Goal: Task Accomplishment & Management: Manage account settings

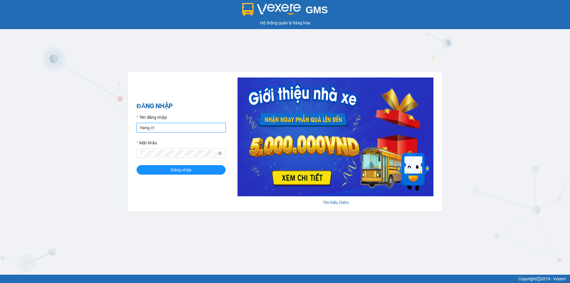
click at [195, 127] on input "hang.ct" at bounding box center [181, 127] width 89 height 9
type input "nguyenhoa.ct"
click at [220, 153] on icon "eye-invisible" at bounding box center [220, 153] width 4 height 4
click at [118, 152] on div "GMS Hệ thống quản lý hàng hóa ĐĂNG NHẬP Tên đăng nhập nguyenhoa.ct Mật khẩu Đăn…" at bounding box center [285, 137] width 570 height 275
click at [137, 165] on button "Đăng nhập" at bounding box center [181, 169] width 89 height 9
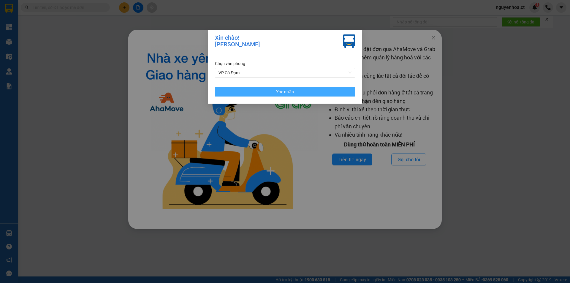
click at [274, 93] on button "Xác nhận" at bounding box center [285, 91] width 140 height 9
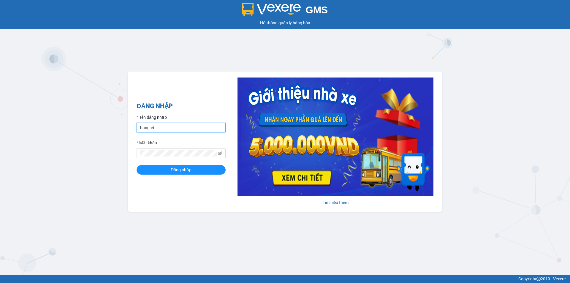
click at [167, 130] on input "hang.ct" at bounding box center [181, 127] width 89 height 9
type input "nguyenhoa.ct"
click at [221, 152] on icon "eye-invisible" at bounding box center [220, 153] width 4 height 4
click at [124, 157] on div "GMS Hệ thống quản lý hàng hóa ĐĂNG NHẬP Tên đăng nhập nguyenhoa.ct Mật khẩu Đăn…" at bounding box center [285, 137] width 570 height 275
click at [174, 171] on span "Đăng nhập" at bounding box center [181, 169] width 21 height 7
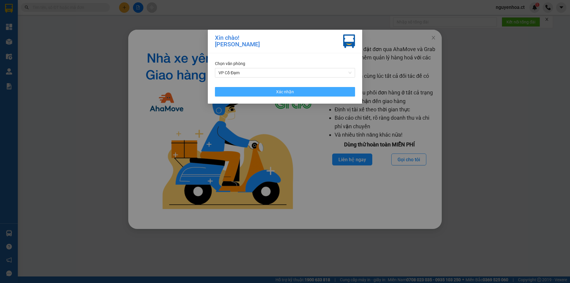
click at [322, 91] on button "Xác nhận" at bounding box center [285, 91] width 140 height 9
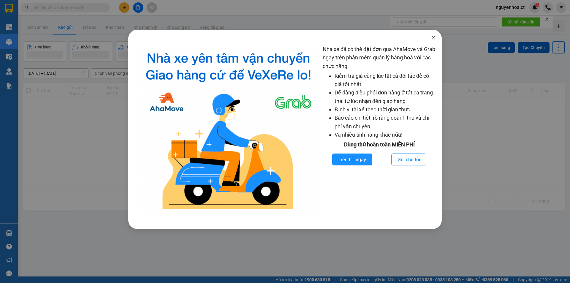
click at [434, 39] on icon "close" at bounding box center [432, 38] width 3 height 4
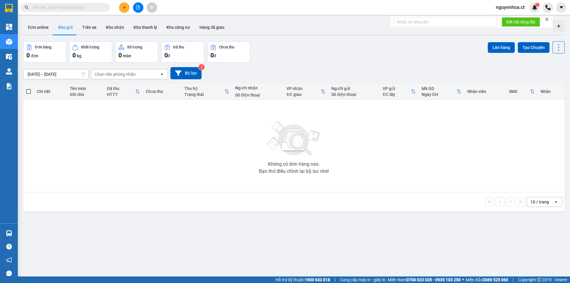
click at [94, 11] on span at bounding box center [65, 7] width 89 height 9
click at [101, 7] on input "text" at bounding box center [68, 7] width 70 height 7
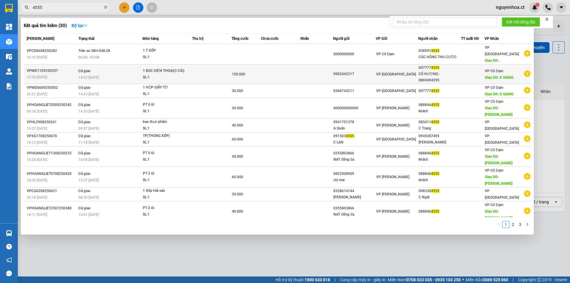
type input "4555"
click at [102, 74] on div "14:23 [DATE]" at bounding box center [110, 77] width 64 height 7
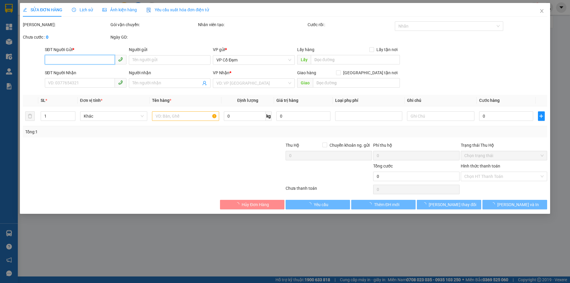
type input "0903442317"
type input "0977774555"
type input "CÔ HƯƠNG- 0869494295"
type input "X GIANG"
type input "120.000"
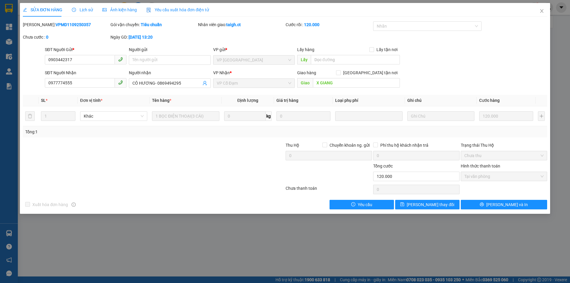
click at [83, 7] on div "Lịch sử" at bounding box center [82, 10] width 21 height 7
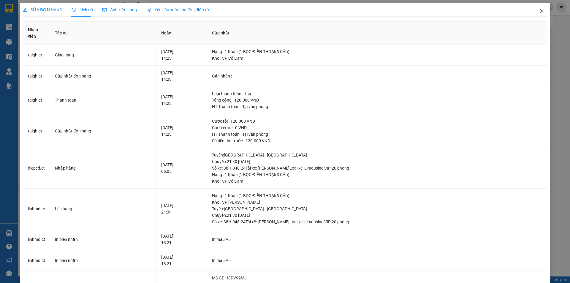
click at [539, 10] on icon "close" at bounding box center [541, 11] width 5 height 5
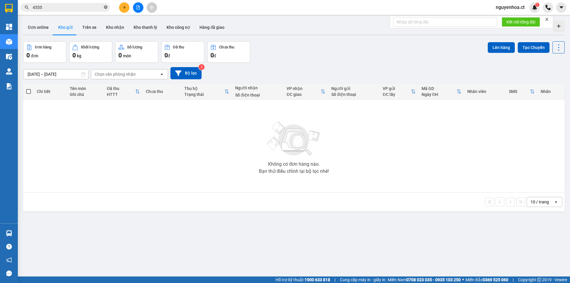
click at [107, 7] on icon "close-circle" at bounding box center [106, 7] width 4 height 4
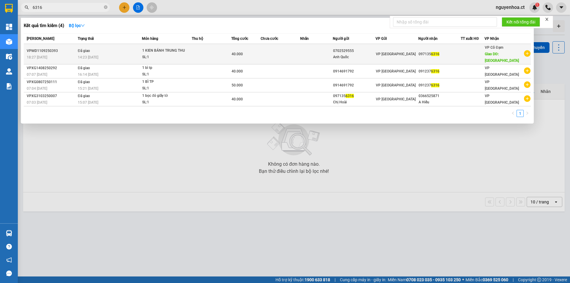
type input "6316"
click at [92, 53] on td "Đã giao 14:23 [DATE]" at bounding box center [109, 54] width 66 height 20
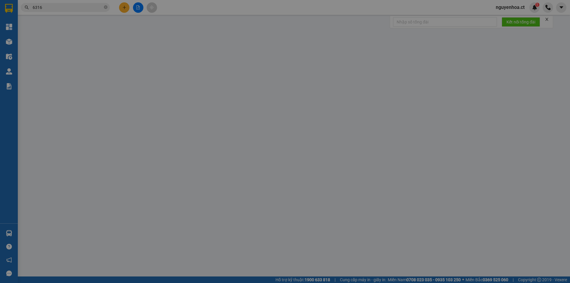
type input "0702529555"
type input "Anh Quốc"
type input "0971356316"
type input "[PERSON_NAME]"
type input "40.000"
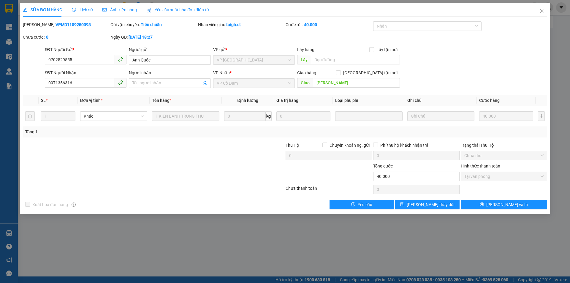
click at [87, 8] on span "Lịch sử" at bounding box center [82, 9] width 21 height 5
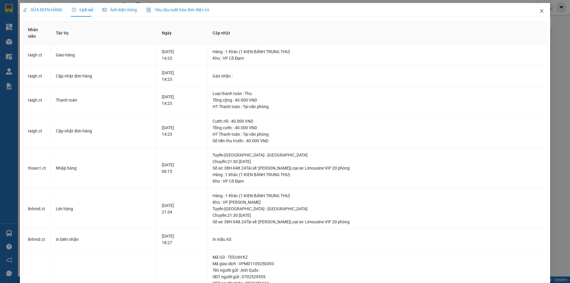
click at [540, 10] on icon "close" at bounding box center [541, 11] width 3 height 4
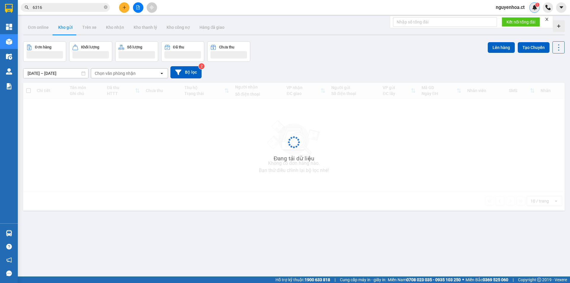
scroll to position [27, 0]
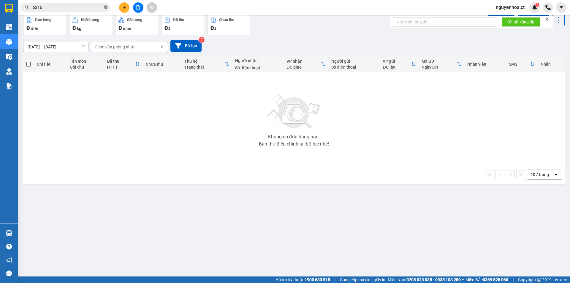
click at [105, 8] on icon "close-circle" at bounding box center [106, 7] width 4 height 4
paste input "0865397927"
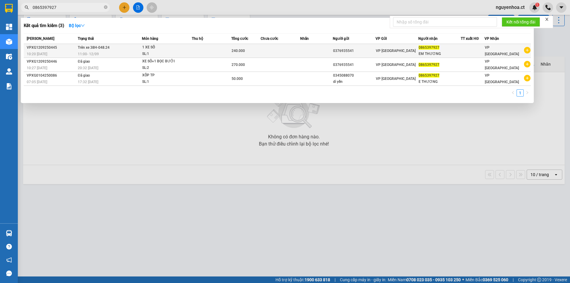
type input "0865397927"
click at [101, 51] on div "11:00 [DATE]" at bounding box center [110, 54] width 64 height 7
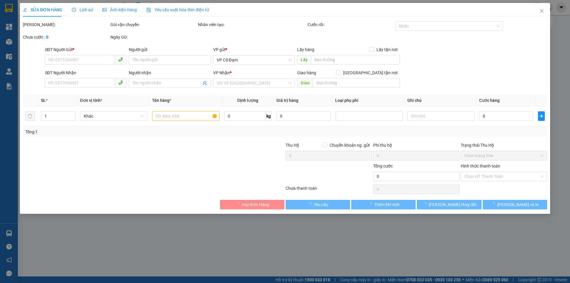
click at [88, 8] on span "Lịch sử" at bounding box center [82, 9] width 21 height 5
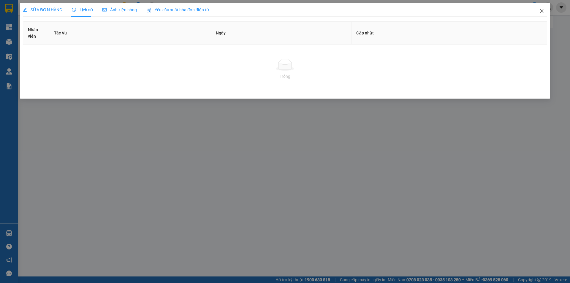
click at [539, 10] on span "Close" at bounding box center [541, 11] width 17 height 17
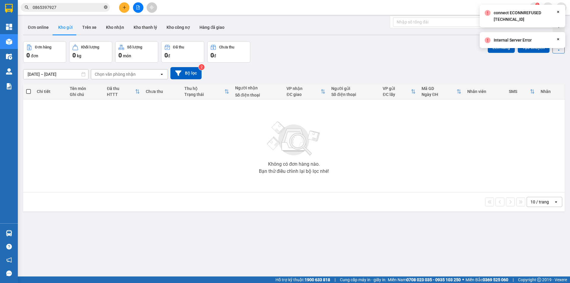
click at [107, 6] on icon "close-circle" at bounding box center [106, 7] width 4 height 4
paste input "0865397927"
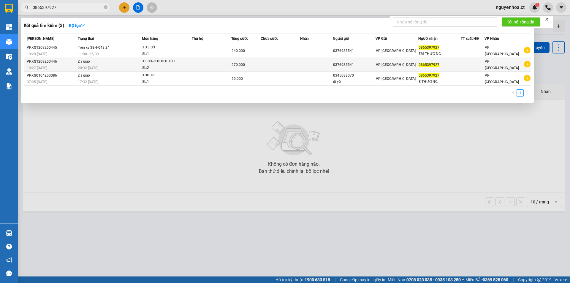
type input "0865397927"
click at [91, 64] on td "Đã giao 20:32 [DATE]" at bounding box center [109, 65] width 66 height 14
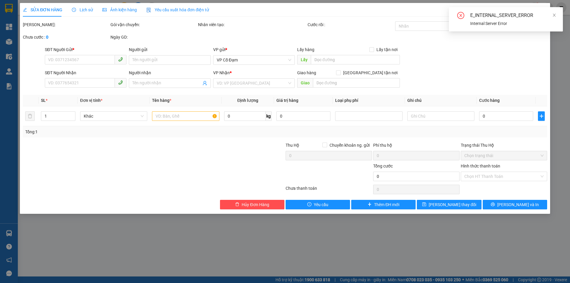
click at [84, 9] on span "Lịch sử" at bounding box center [82, 9] width 21 height 5
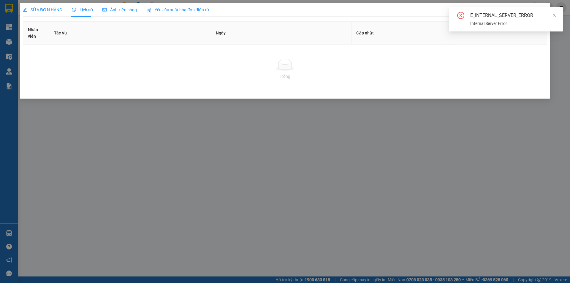
click at [556, 14] on div "E_INTERNAL_SERVER_ERROR Internal Server Error" at bounding box center [506, 19] width 114 height 24
click at [555, 14] on icon "close" at bounding box center [554, 15] width 4 height 4
click at [542, 11] on icon "close" at bounding box center [541, 11] width 5 height 5
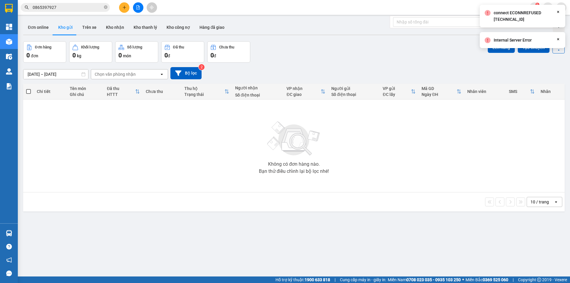
click at [66, 7] on input "0865397927" at bounding box center [68, 7] width 70 height 7
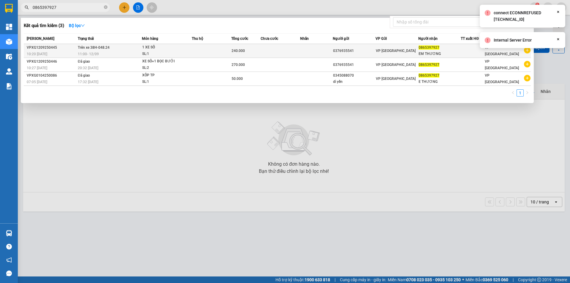
click at [87, 51] on span "11:00 [DATE]" at bounding box center [88, 53] width 21 height 5
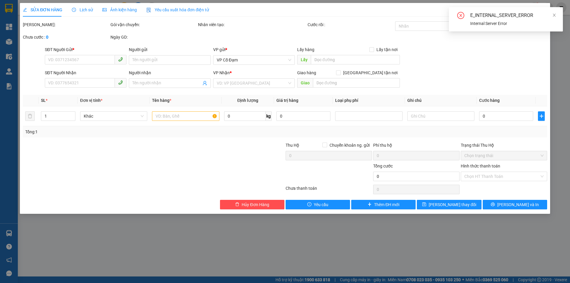
click at [87, 9] on span "Lịch sử" at bounding box center [82, 9] width 21 height 5
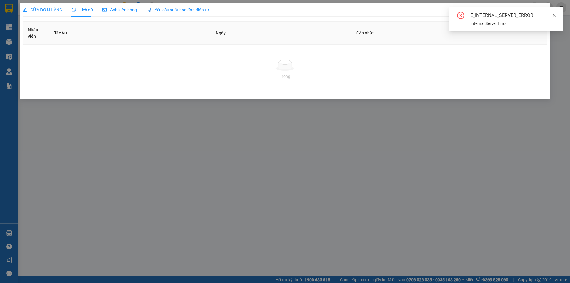
click at [555, 14] on icon "close" at bounding box center [554, 15] width 3 height 3
click at [541, 11] on icon "close" at bounding box center [541, 11] width 5 height 5
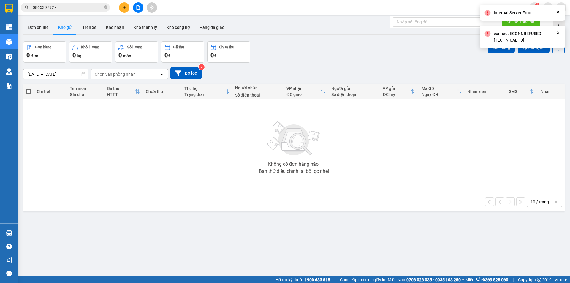
click at [73, 7] on input "0865397927" at bounding box center [68, 7] width 70 height 7
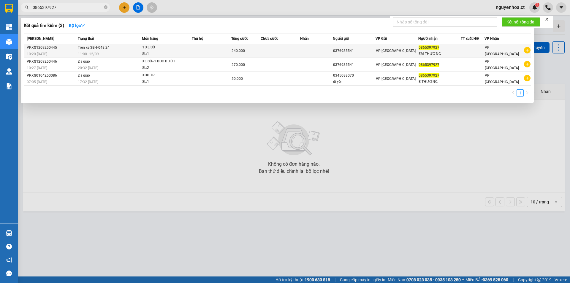
click at [94, 53] on span "11:00 [DATE]" at bounding box center [88, 54] width 21 height 4
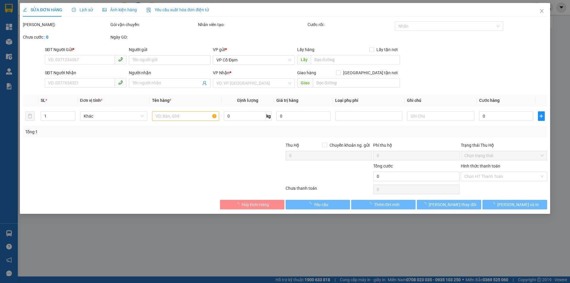
type input "0376935541"
type input "0865397927"
type input "EM THƯƠNG"
type input "240.000"
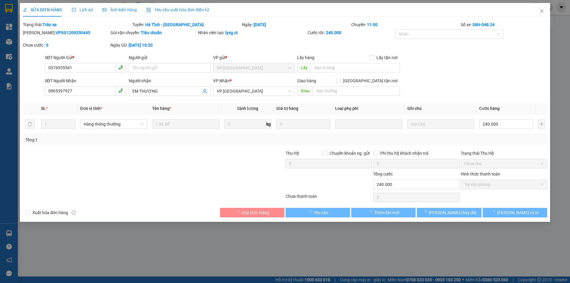
click at [83, 6] on div "Lịch sử" at bounding box center [82, 10] width 21 height 14
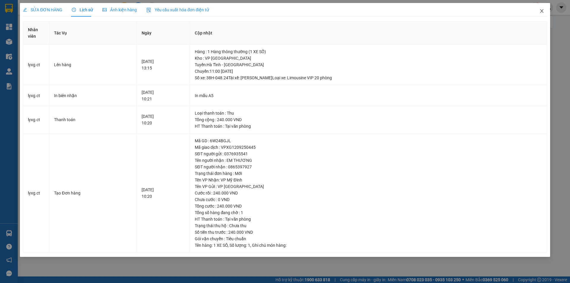
click at [542, 11] on icon "close" at bounding box center [541, 11] width 3 height 4
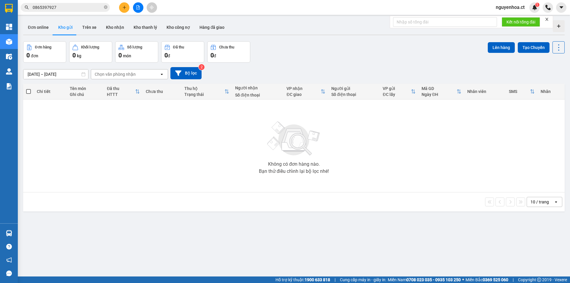
click at [90, 9] on input "0865397927" at bounding box center [68, 7] width 70 height 7
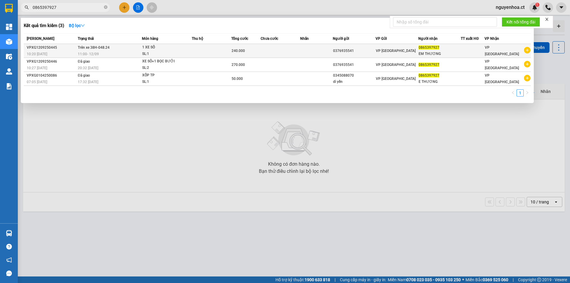
click at [91, 51] on div "11:00 [DATE]" at bounding box center [110, 54] width 64 height 7
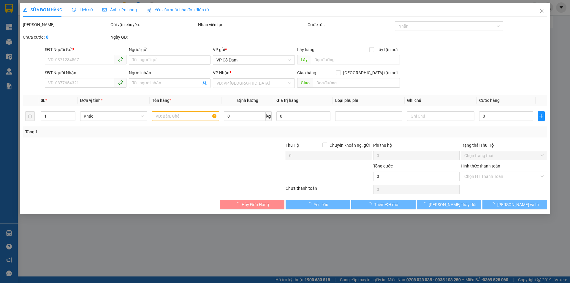
type input "0376935541"
type input "0865397927"
type input "EM THƯƠNG"
type input "240.000"
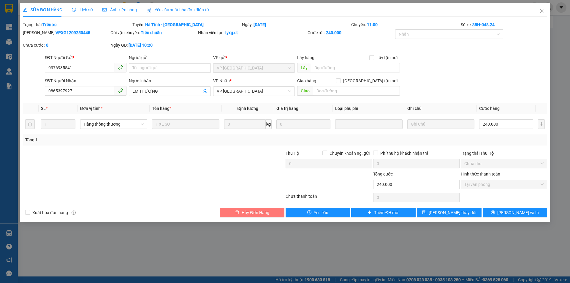
click at [251, 209] on button "Hủy Đơn Hàng" at bounding box center [252, 212] width 64 height 9
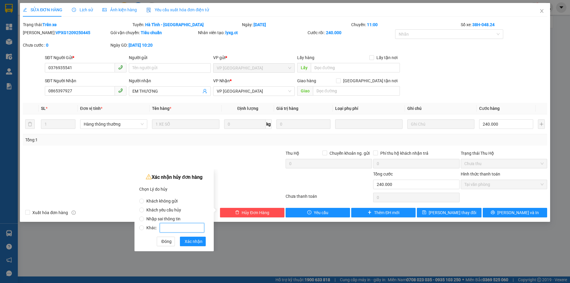
click at [183, 228] on input "Khác:" at bounding box center [182, 227] width 45 height 9
radio input "true"
click at [182, 226] on input "trung" at bounding box center [182, 227] width 45 height 9
type input "trung"
click at [163, 238] on span "Đóng" at bounding box center [166, 241] width 10 height 7
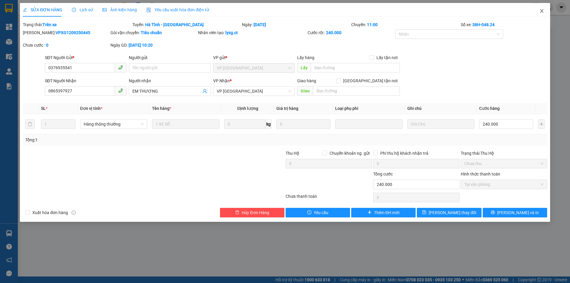
click at [542, 10] on icon "close" at bounding box center [541, 11] width 5 height 5
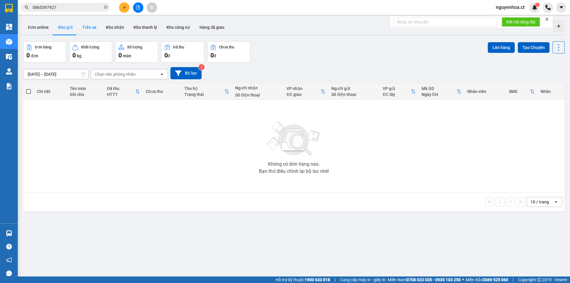
click at [86, 26] on button "Trên xe" at bounding box center [89, 27] width 24 height 14
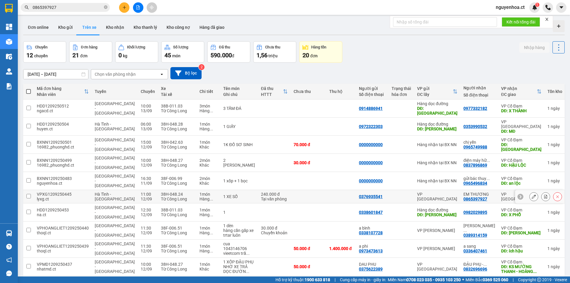
click at [30, 194] on input "checkbox" at bounding box center [28, 196] width 4 height 4
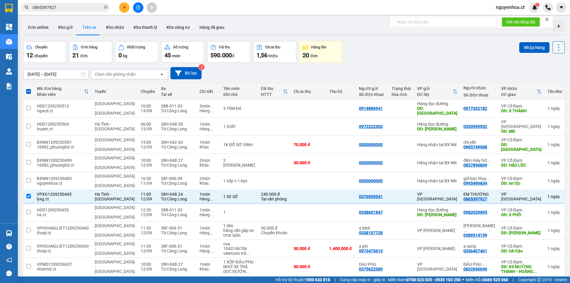
click at [556, 51] on icon at bounding box center [558, 47] width 8 height 8
click at [543, 77] on span "Xóa hoàn toàn" at bounding box center [547, 74] width 27 height 6
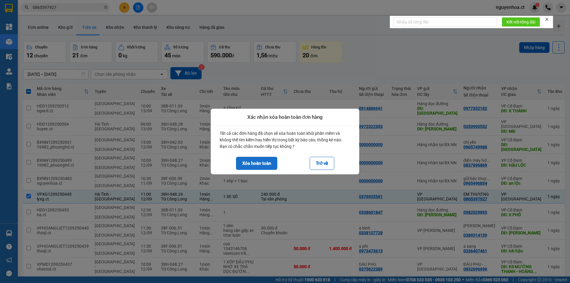
click at [251, 165] on button "Xóa hoàn toàn" at bounding box center [256, 163] width 41 height 13
checkbox input "false"
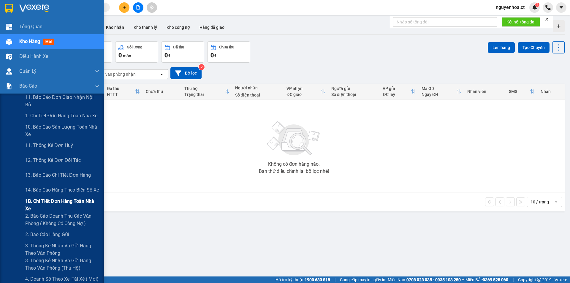
click at [58, 202] on span "1B. Chi tiết đơn hàng toàn nhà xe" at bounding box center [62, 204] width 74 height 15
